Goal: Information Seeking & Learning: Learn about a topic

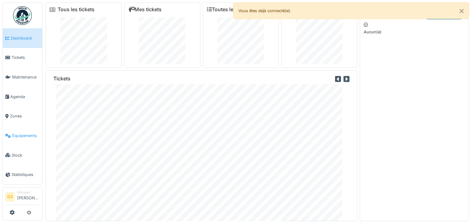
click at [17, 133] on span "Équipements" at bounding box center [25, 136] width 27 height 6
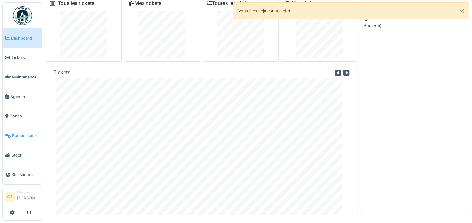
click at [28, 133] on span "Équipements" at bounding box center [25, 136] width 27 height 6
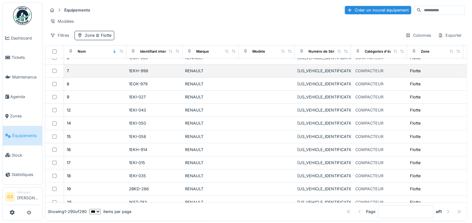
scroll to position [176, 0]
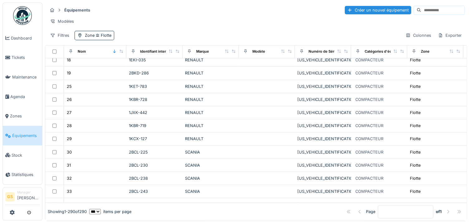
click at [207, 56] on div "Marque" at bounding box center [197, 52] width 24 height 8
click at [198, 54] on div "Marque" at bounding box center [202, 51] width 13 height 5
click at [227, 53] on icon at bounding box center [227, 51] width 4 height 3
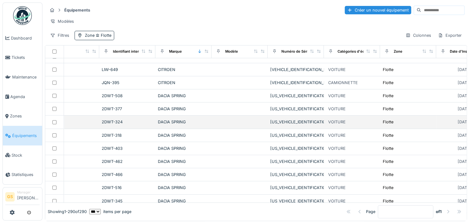
scroll to position [60, 27]
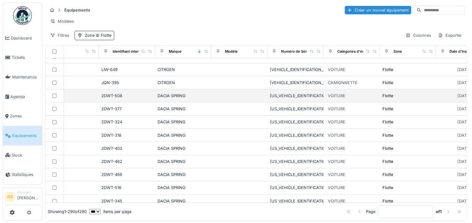
click at [151, 102] on td "2DWT-508" at bounding box center [127, 96] width 56 height 13
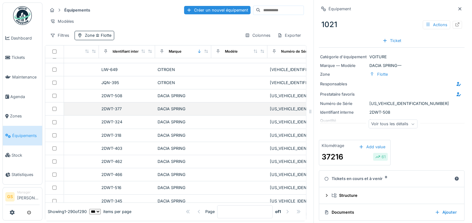
click at [166, 112] on div "DACIA SPRING" at bounding box center [183, 109] width 51 height 6
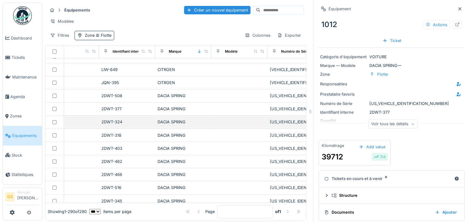
click at [164, 123] on div "DACIA SPRING" at bounding box center [183, 122] width 51 height 6
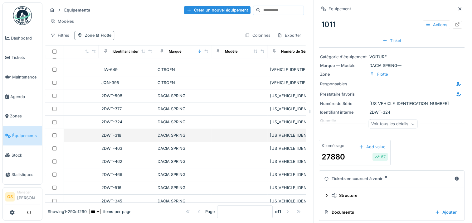
click at [162, 137] on div "DACIA SPRING" at bounding box center [183, 136] width 51 height 6
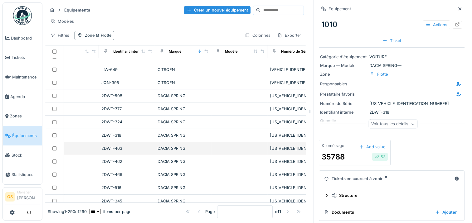
click at [162, 150] on div "DACIA SPRING" at bounding box center [183, 149] width 51 height 6
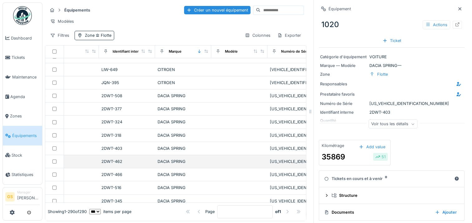
click at [161, 165] on div "DACIA SPRING" at bounding box center [183, 162] width 51 height 6
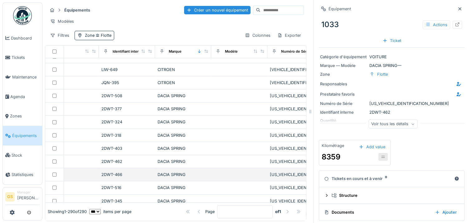
click at [163, 177] on div "DACIA SPRING" at bounding box center [183, 175] width 51 height 6
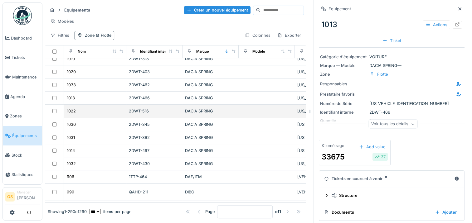
scroll to position [137, 0]
click at [204, 111] on div "DACIA SPRING" at bounding box center [210, 111] width 51 height 6
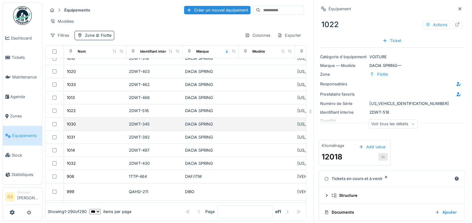
click at [202, 130] on td "DACIA SPRING" at bounding box center [211, 124] width 56 height 13
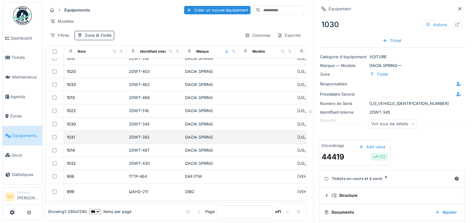
click at [204, 140] on div "DACIA SPRING" at bounding box center [210, 138] width 51 height 6
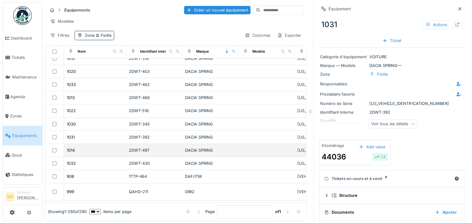
click at [202, 149] on div "DACIA SPRING" at bounding box center [210, 151] width 51 height 6
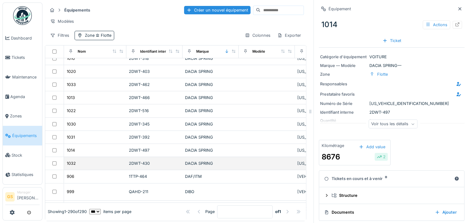
click at [201, 166] on div "DACIA SPRING" at bounding box center [210, 164] width 51 height 6
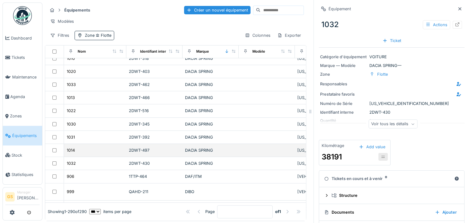
click at [199, 153] on div "DACIA SPRING" at bounding box center [210, 151] width 51 height 6
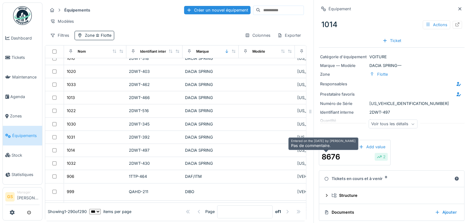
click at [333, 155] on div "8676" at bounding box center [331, 157] width 18 height 11
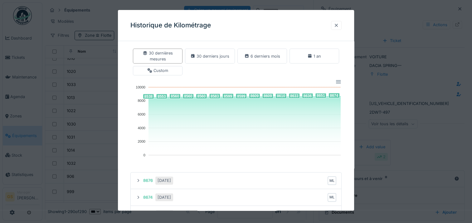
click at [339, 27] on div at bounding box center [336, 25] width 5 height 6
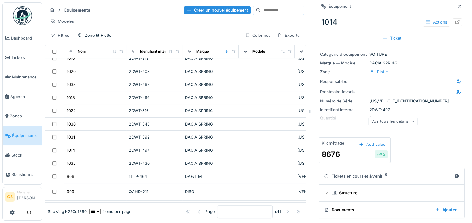
scroll to position [3, 0]
click at [380, 122] on div "Voir tous les détails" at bounding box center [393, 121] width 49 height 9
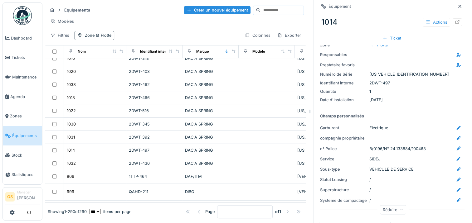
scroll to position [0, 0]
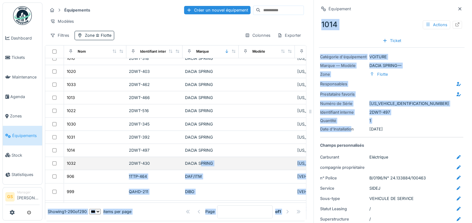
drag, startPoint x: 347, startPoint y: 126, endPoint x: 200, endPoint y: 164, distance: 151.9
click at [200, 164] on div "Équipements Créer un nouvel équipement Modèles Filtres Zone Flotte Colonnes Exp…" at bounding box center [257, 112] width 430 height 224
click at [200, 164] on div "DACIA SPRING" at bounding box center [210, 164] width 51 height 6
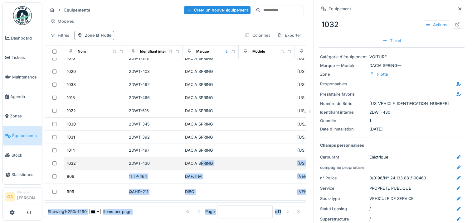
click at [189, 164] on div "DACIA SPRING" at bounding box center [210, 164] width 51 height 6
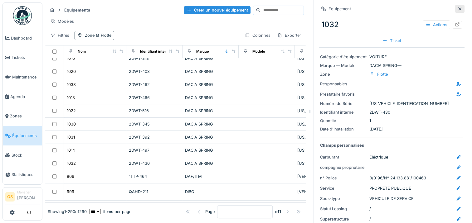
click at [455, 12] on div at bounding box center [459, 9] width 9 height 8
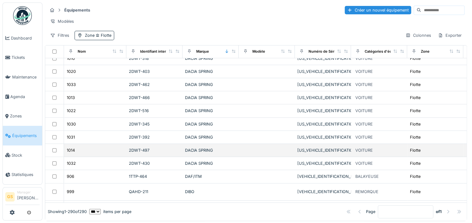
click at [190, 149] on div "DACIA SPRING" at bounding box center [210, 151] width 51 height 6
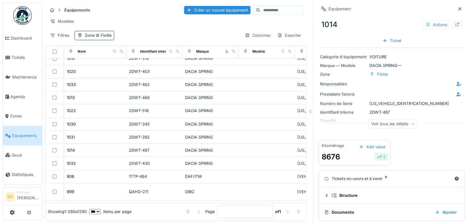
click at [371, 127] on div "Voir tous les détails" at bounding box center [393, 124] width 49 height 9
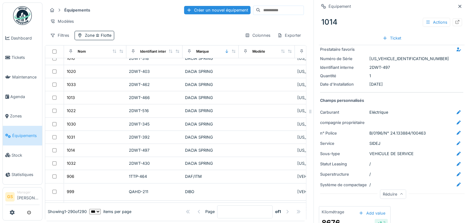
scroll to position [45, 0]
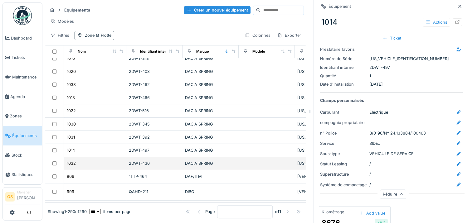
click at [193, 161] on td "DACIA SPRING" at bounding box center [211, 163] width 56 height 13
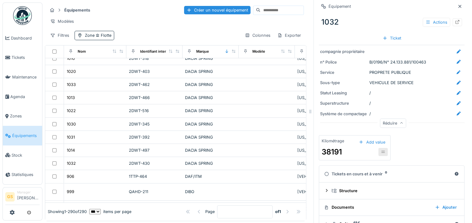
scroll to position [116, 0]
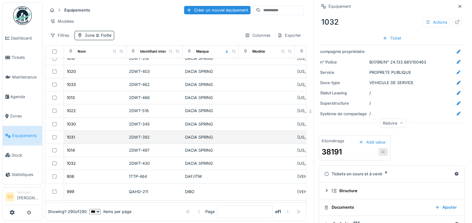
click at [209, 140] on div "DACIA SPRING" at bounding box center [210, 138] width 51 height 6
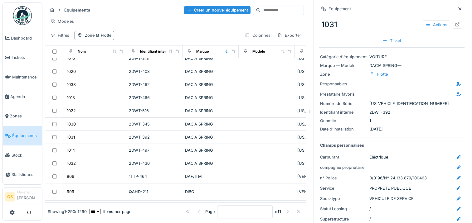
scroll to position [116, 0]
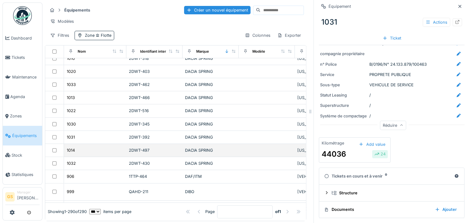
click at [137, 147] on td "2DWT-497" at bounding box center [154, 150] width 56 height 13
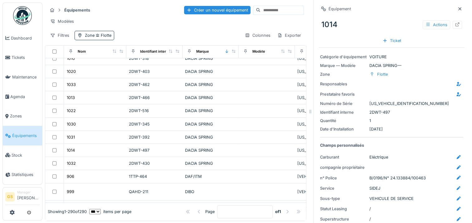
scroll to position [116, 0]
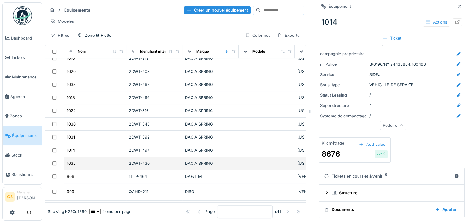
click at [135, 165] on div "2DWT-430" at bounding box center [154, 164] width 51 height 6
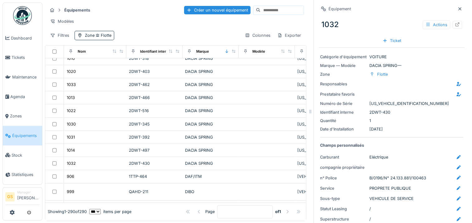
scroll to position [133, 0]
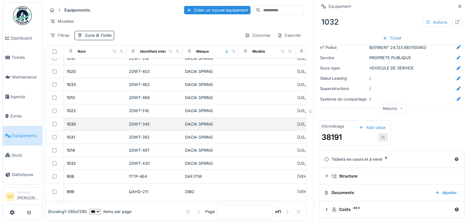
click at [140, 126] on div "2DWT-345" at bounding box center [154, 124] width 51 height 6
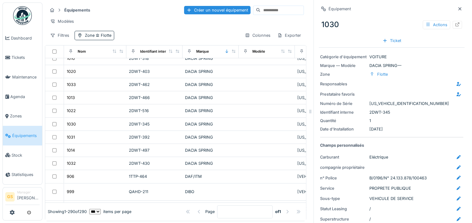
scroll to position [133, 0]
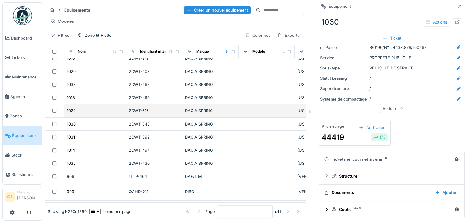
click at [138, 113] on div "2DWT-516" at bounding box center [154, 111] width 51 height 6
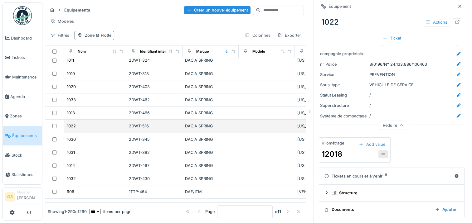
scroll to position [117, 0]
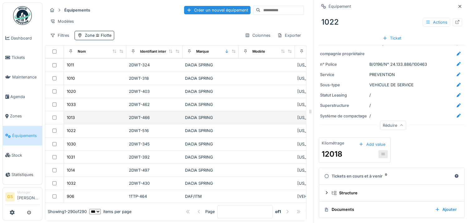
click at [132, 123] on td "2DWT-466" at bounding box center [154, 117] width 56 height 13
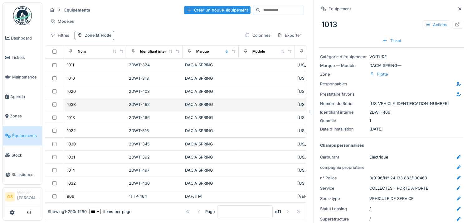
click at [138, 105] on div "2DWT-462" at bounding box center [154, 105] width 51 height 6
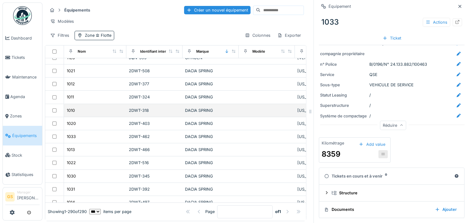
scroll to position [81, 0]
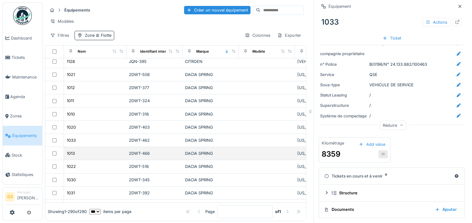
click at [225, 157] on div "DACIA SPRING" at bounding box center [210, 154] width 51 height 6
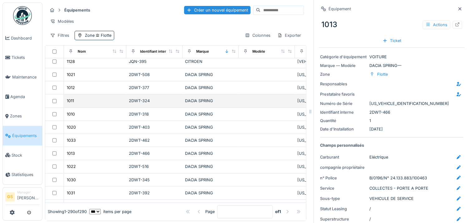
click at [141, 102] on div "2DWT-324" at bounding box center [154, 101] width 51 height 6
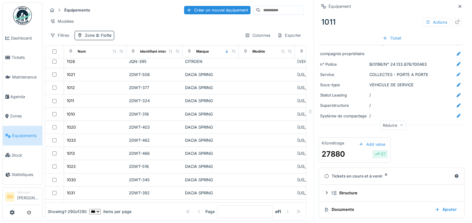
scroll to position [5, 0]
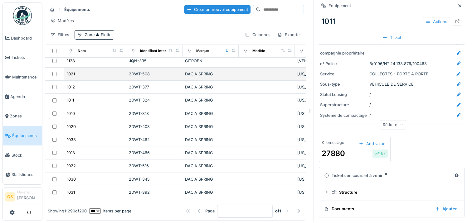
click at [135, 69] on td "2DWT-508" at bounding box center [154, 74] width 56 height 13
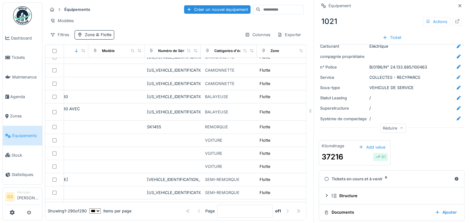
scroll to position [580, 0]
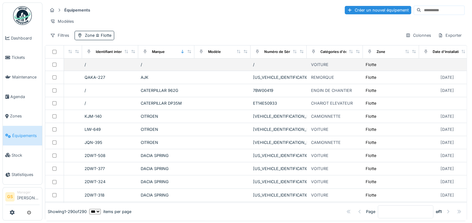
scroll to position [0, 47]
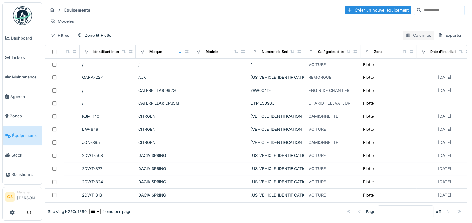
click at [410, 40] on div "Colonnes" at bounding box center [418, 35] width 31 height 9
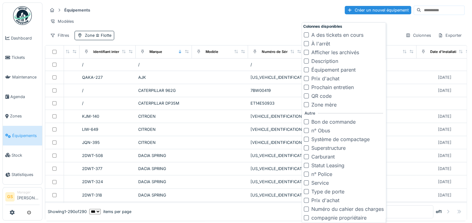
scroll to position [5, 0]
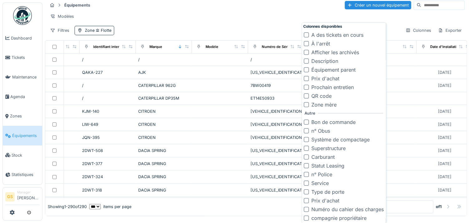
click at [410, 17] on div "Modèles" at bounding box center [255, 16] width 417 height 9
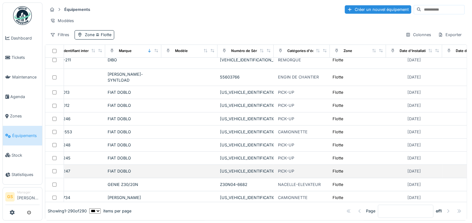
scroll to position [268, 66]
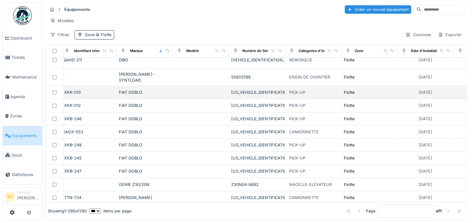
click at [132, 90] on div "FIAT DOBLO" at bounding box center [144, 93] width 51 height 6
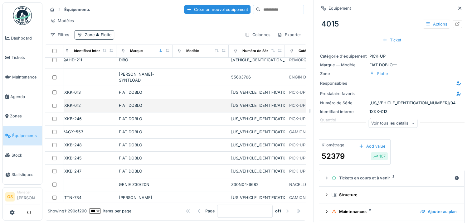
click at [135, 103] on div "FIAT DOBLO" at bounding box center [144, 106] width 51 height 6
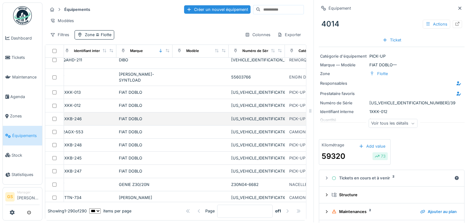
click at [132, 116] on div "FIAT DOBLO" at bounding box center [144, 119] width 51 height 6
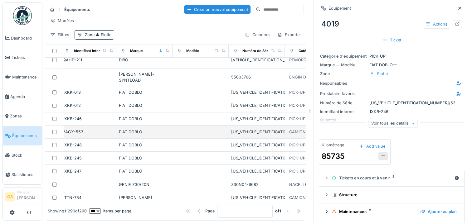
click at [130, 129] on div "FIAT DOBLO" at bounding box center [144, 132] width 51 height 6
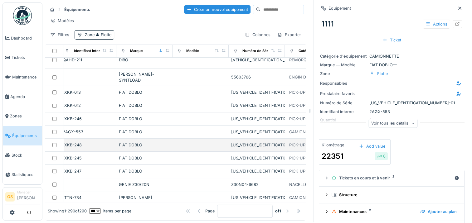
click at [129, 142] on div "FIAT DOBLO" at bounding box center [144, 145] width 51 height 6
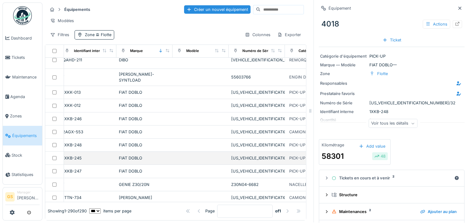
click at [128, 155] on div "FIAT DOBLO" at bounding box center [144, 158] width 51 height 6
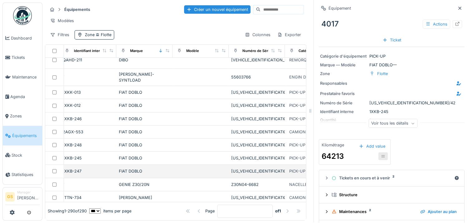
click at [130, 169] on div "FIAT DOBLO" at bounding box center [144, 172] width 51 height 6
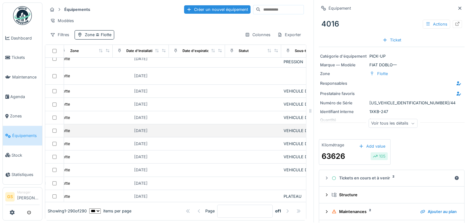
scroll to position [270, 396]
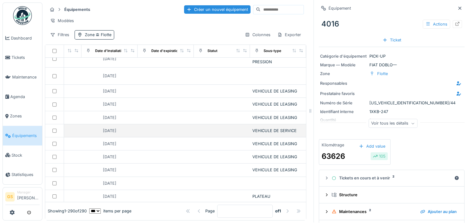
click at [253, 128] on div "VEHICULE DE SERVICE" at bounding box center [278, 131] width 51 height 6
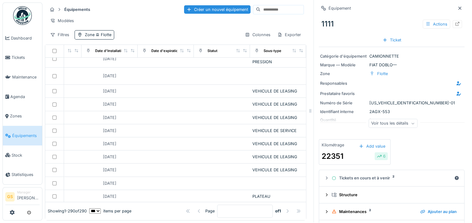
click at [384, 131] on div "Équipement 1111 Actions Ticket Catégorie d'équipement CAMIONNETTE Marque — Modè…" at bounding box center [392, 129] width 146 height 260
click at [383, 123] on div "Voir tous les détails" at bounding box center [393, 123] width 49 height 9
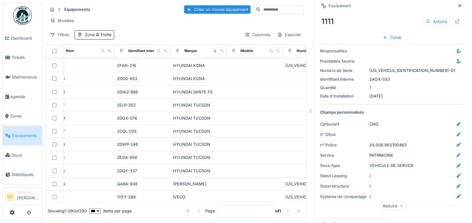
scroll to position [427, 0]
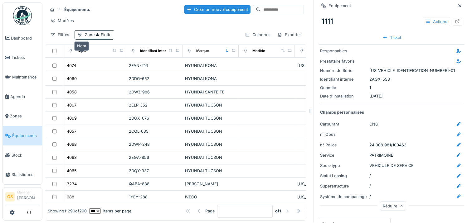
click at [82, 52] on div "Nom" at bounding box center [82, 50] width 8 height 5
click at [114, 51] on icon at bounding box center [114, 50] width 4 height 3
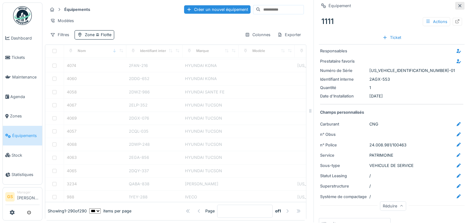
click at [455, 2] on div at bounding box center [459, 6] width 9 height 8
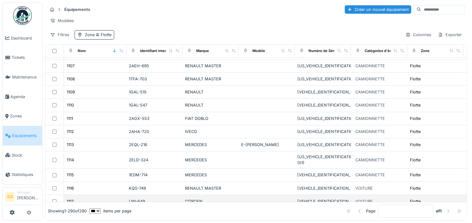
scroll to position [2767, 0]
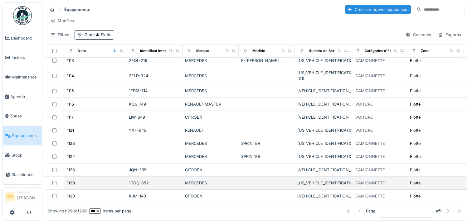
click at [194, 177] on td "MERCEDES" at bounding box center [211, 183] width 56 height 13
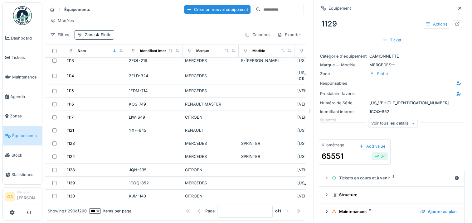
click at [385, 119] on div "Voir tous les détails" at bounding box center [393, 123] width 49 height 9
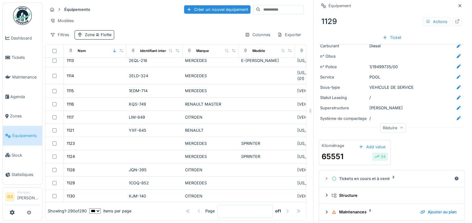
scroll to position [150, 0]
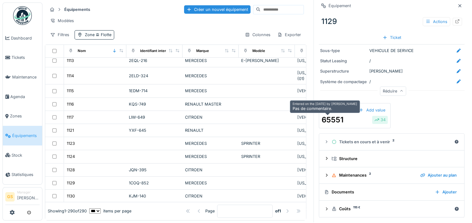
click at [331, 116] on div "65551" at bounding box center [333, 120] width 22 height 11
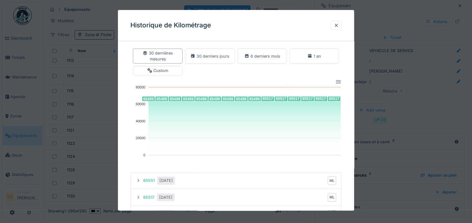
click at [417, 131] on div at bounding box center [236, 111] width 472 height 223
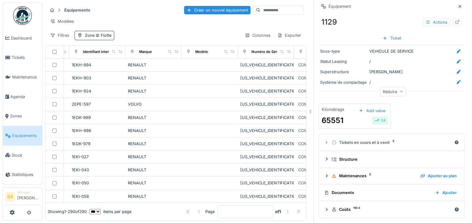
scroll to position [0, 71]
